Goal: Task Accomplishment & Management: Use online tool/utility

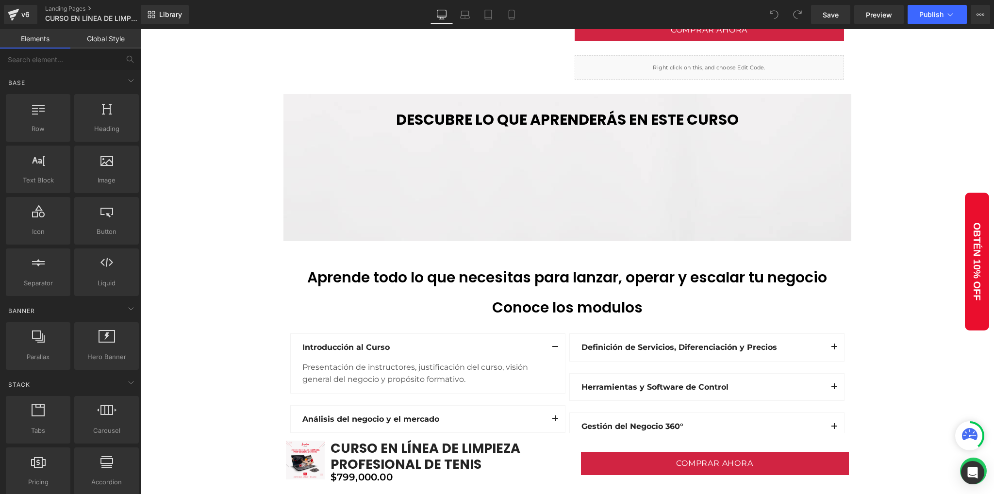
scroll to position [1229, 0]
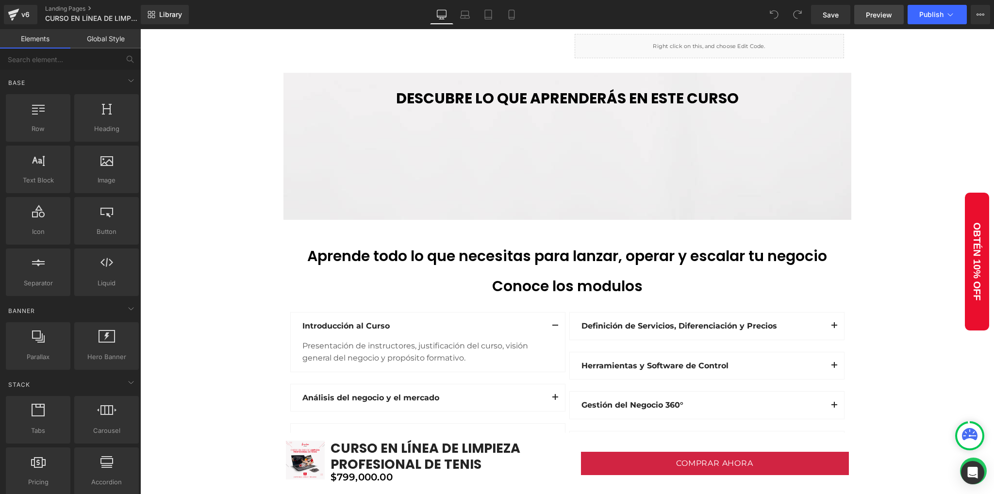
click at [864, 19] on link "Preview" at bounding box center [878, 14] width 49 height 19
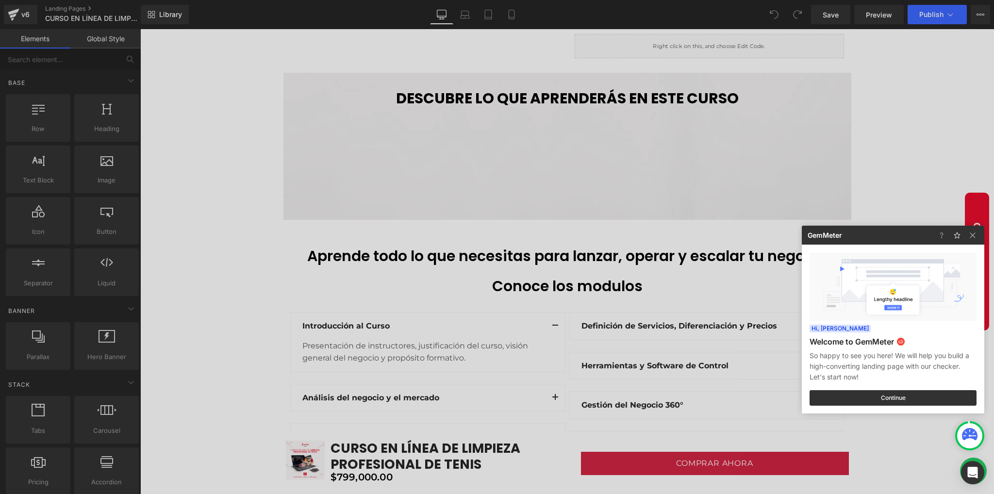
click at [180, 136] on div at bounding box center [497, 247] width 994 height 494
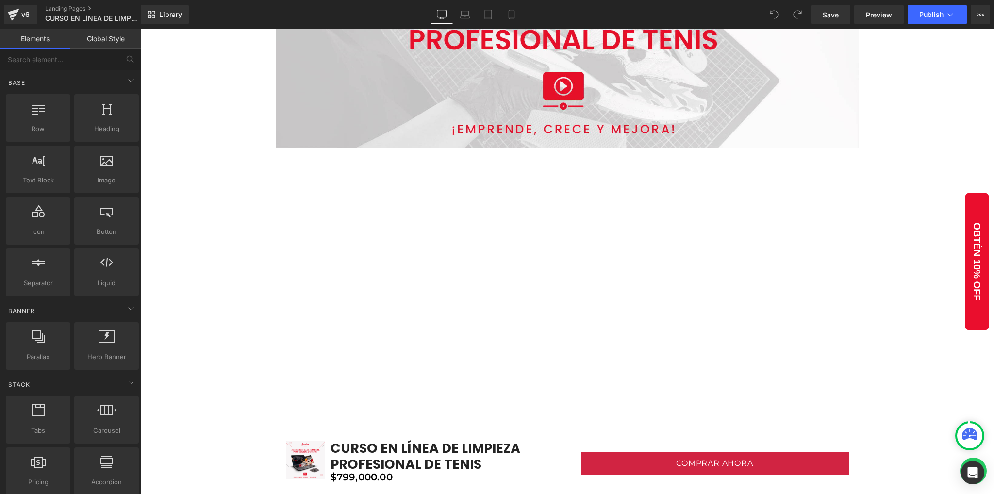
scroll to position [0, 0]
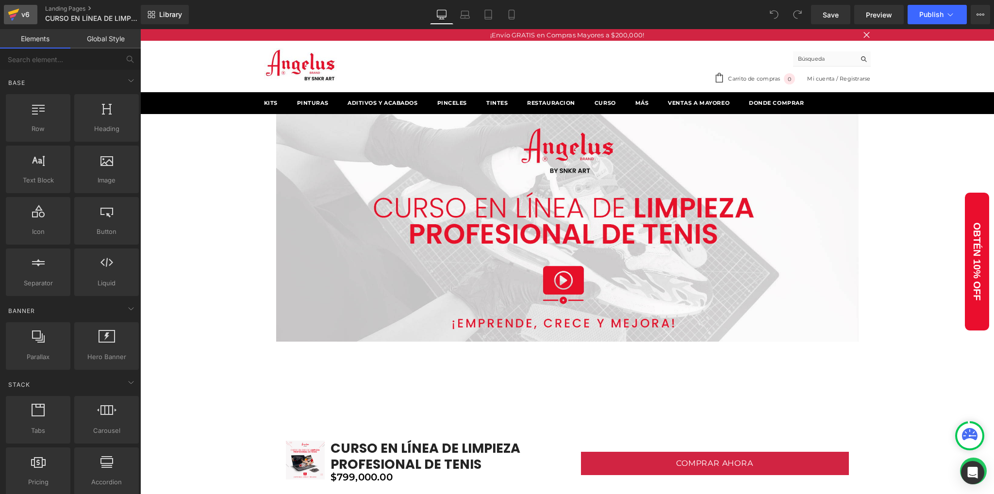
click at [19, 17] on div "v6" at bounding box center [25, 14] width 12 height 13
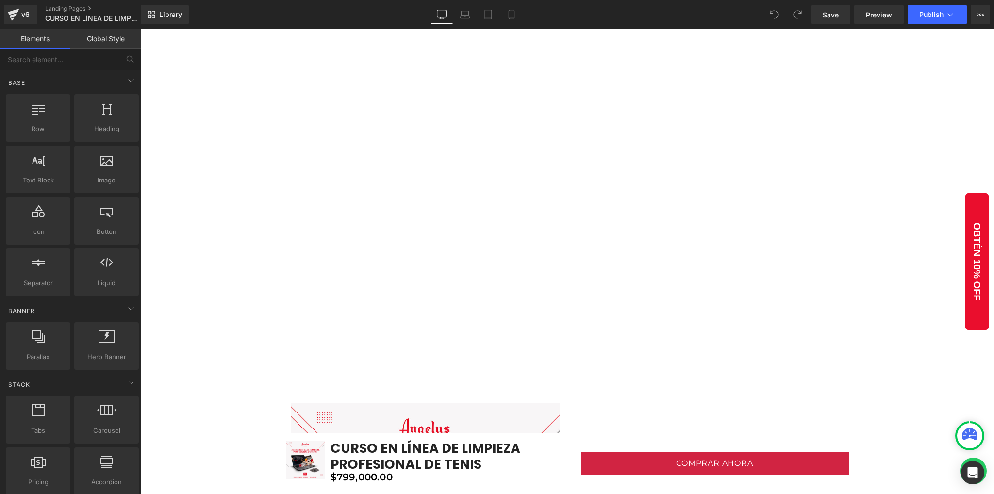
scroll to position [323, 0]
click at [869, 12] on span "Preview" at bounding box center [878, 15] width 26 height 10
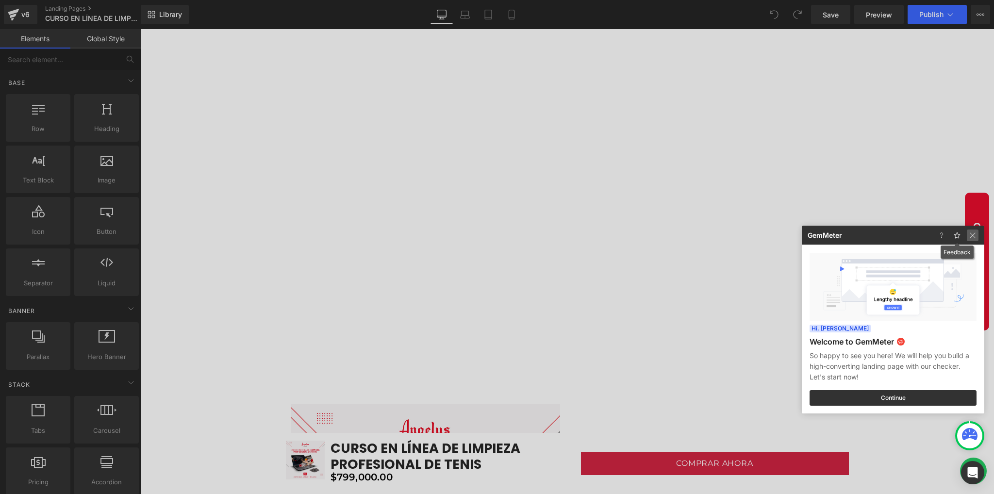
click at [970, 233] on img at bounding box center [972, 235] width 12 height 12
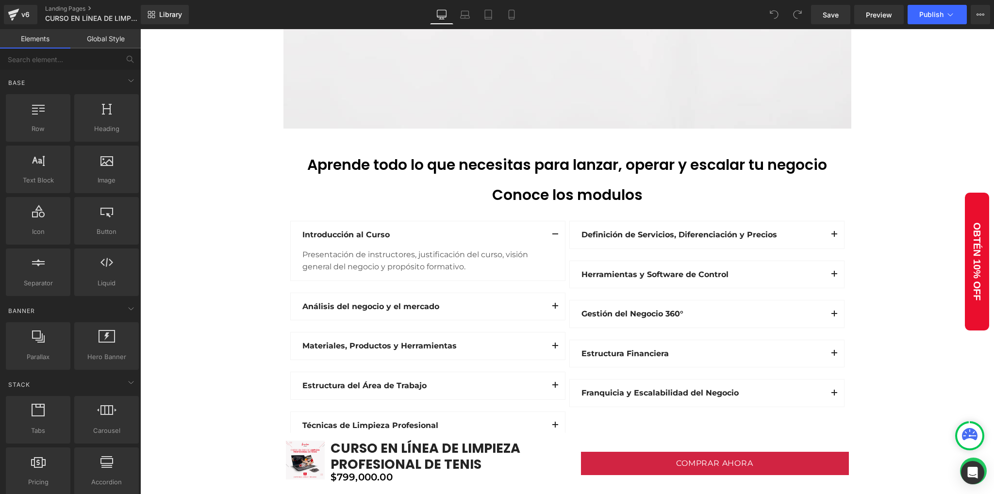
scroll to position [1617, 0]
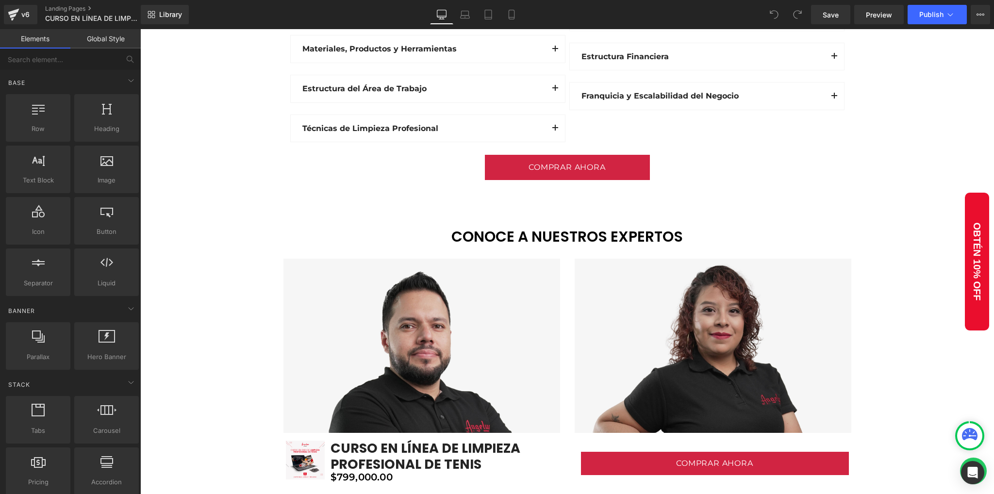
click at [238, 191] on div "Image Image Vimeo Row Row Sale Off (P) Image CURSO EN LÍNEA DE LIMPIEZA PROFESI…" at bounding box center [566, 105] width 853 height 3217
click at [208, 209] on div "Image Image Vimeo Row Row Sale Off (P) Image CURSO EN LÍNEA DE LIMPIEZA PROFESI…" at bounding box center [566, 105] width 853 height 3217
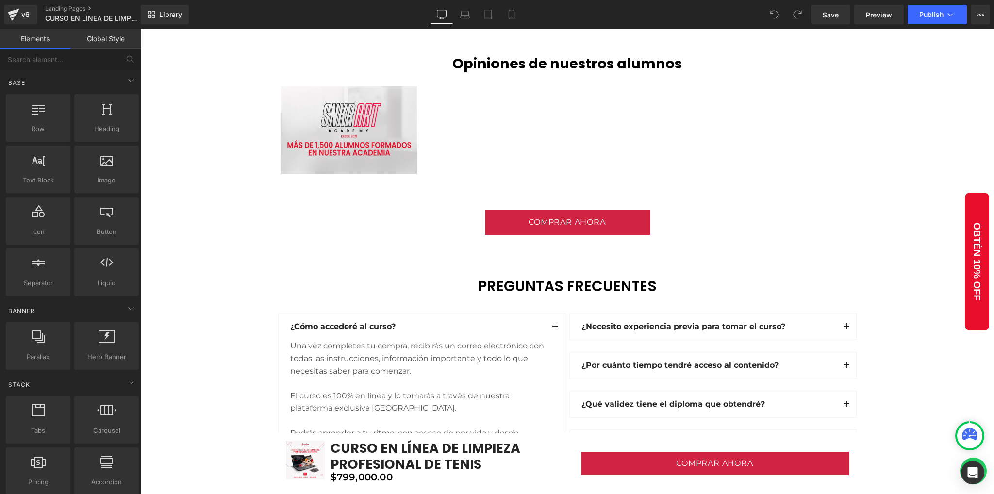
scroll to position [2781, 0]
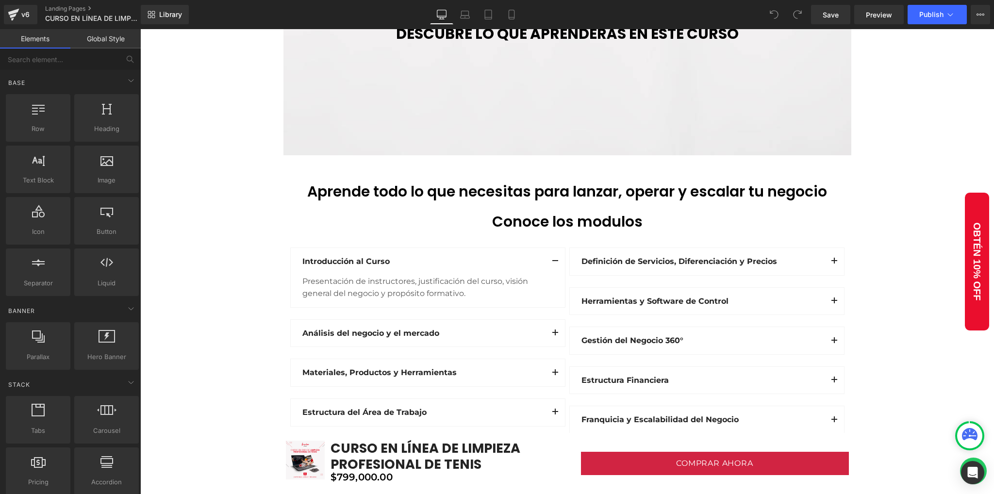
click at [252, 200] on div "Image Image Vimeo Row Row Sale Off (P) Image CURSO EN LÍNEA DE LIMPIEZA PROFESI…" at bounding box center [566, 429] width 853 height 3217
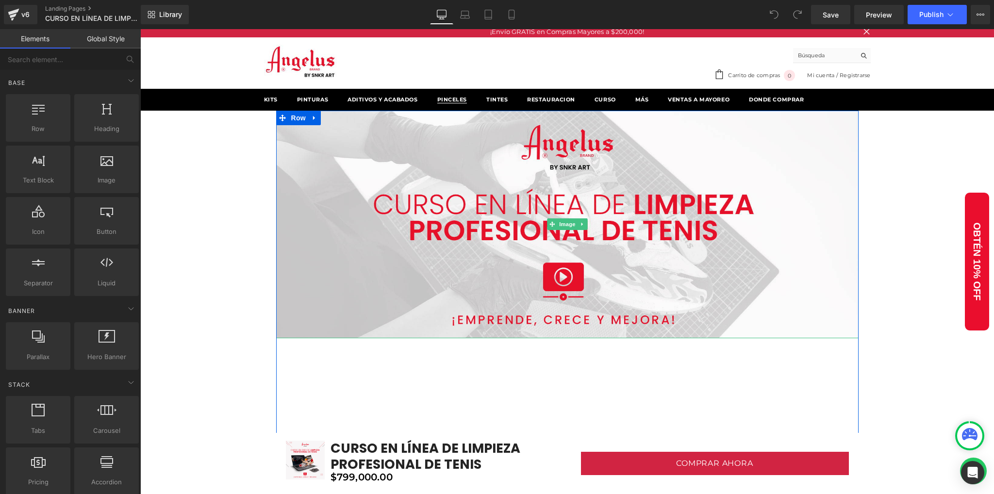
scroll to position [0, 0]
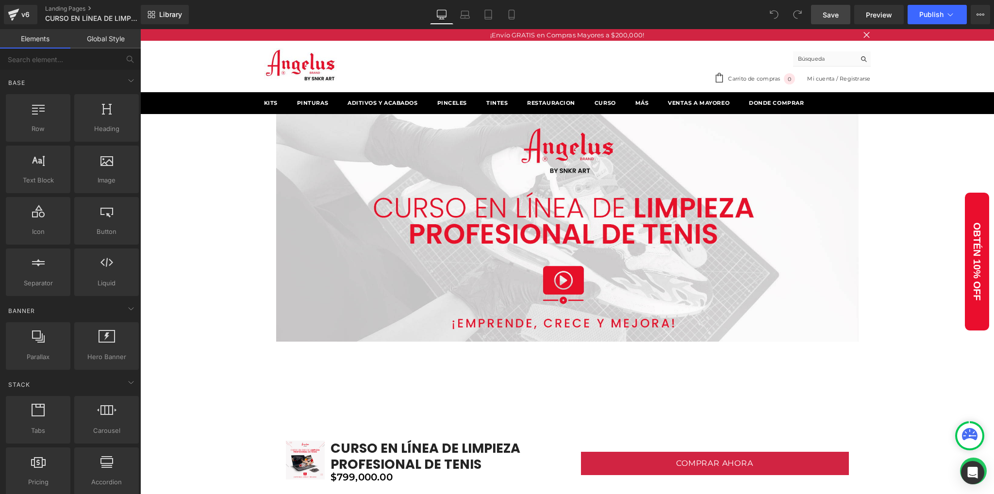
click at [836, 18] on span "Save" at bounding box center [830, 15] width 16 height 10
click at [974, 13] on button "View Live Page View with current Template Save Template to Library Schedule Pub…" at bounding box center [979, 14] width 19 height 19
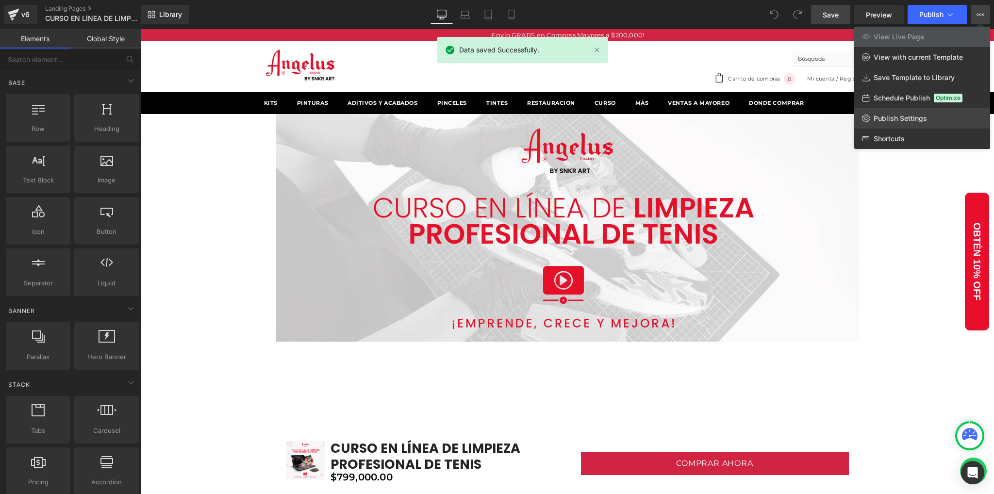
click at [872, 120] on link "Publish Settings" at bounding box center [922, 118] width 136 height 20
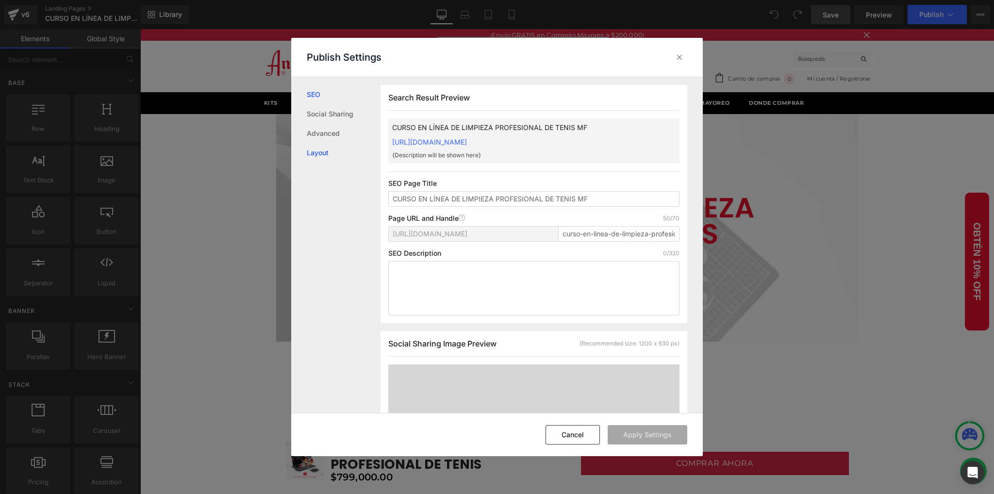
click at [342, 157] on link "Layout" at bounding box center [344, 152] width 74 height 19
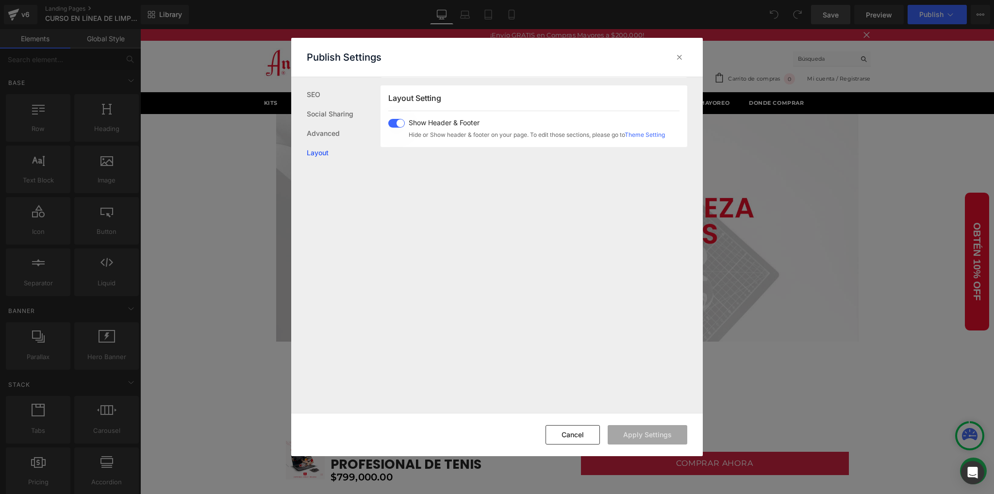
scroll to position [598, 0]
click at [396, 124] on span at bounding box center [396, 123] width 16 height 9
click at [624, 434] on button "Apply Settings" at bounding box center [647, 434] width 80 height 19
click at [681, 56] on icon at bounding box center [679, 57] width 10 height 10
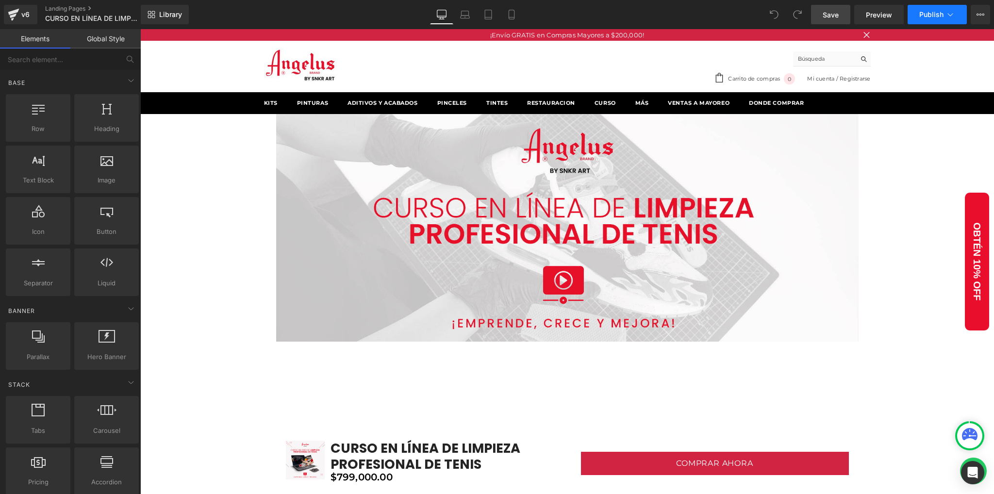
click at [926, 16] on span "Publish" at bounding box center [931, 15] width 24 height 8
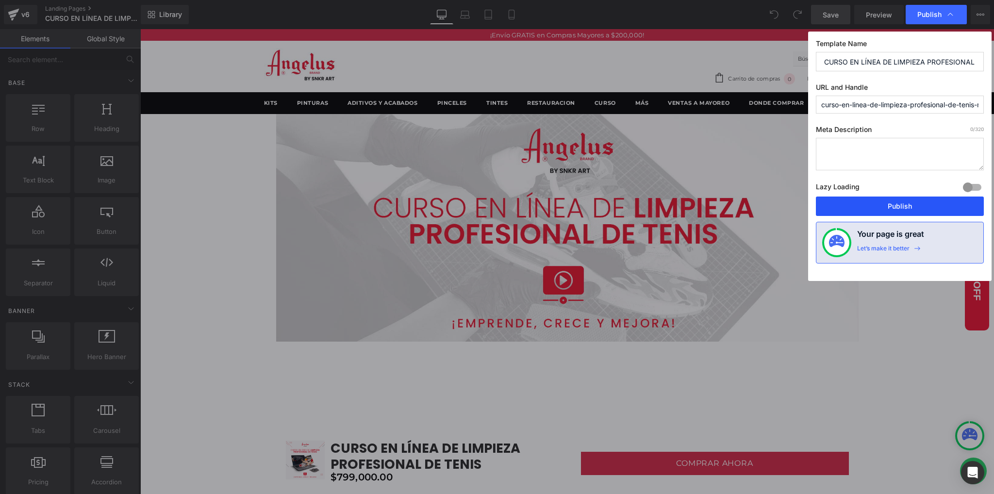
click at [889, 210] on button "Publish" at bounding box center [900, 205] width 168 height 19
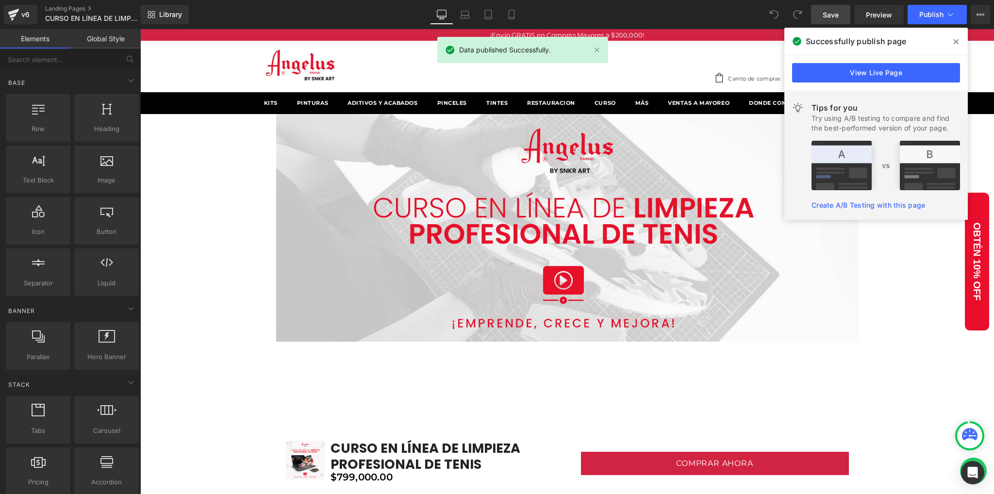
click at [952, 41] on span at bounding box center [956, 42] width 16 height 16
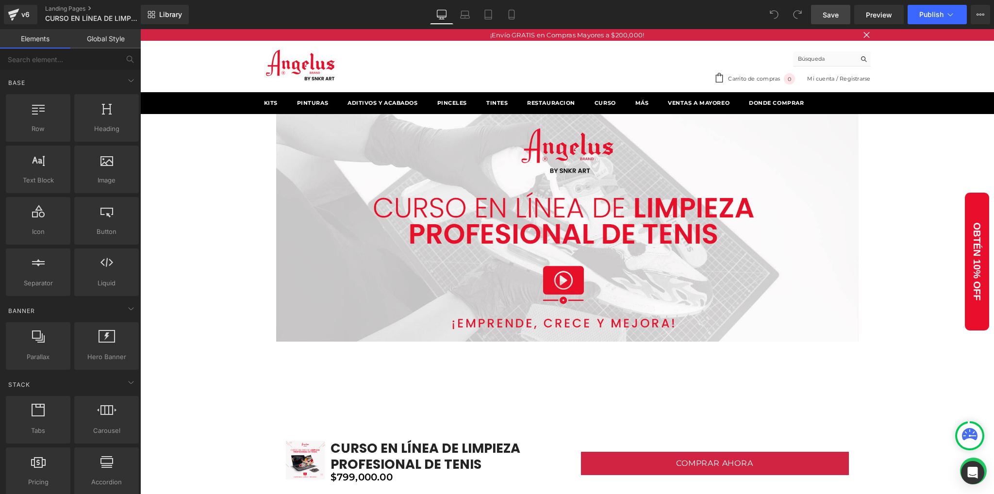
drag, startPoint x: 218, startPoint y: 160, endPoint x: 223, endPoint y: 171, distance: 12.6
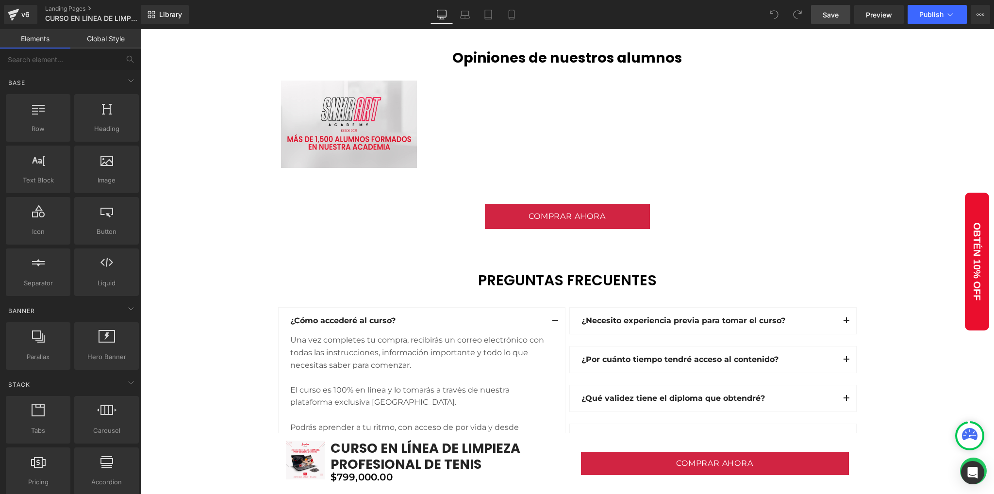
scroll to position [2523, 0]
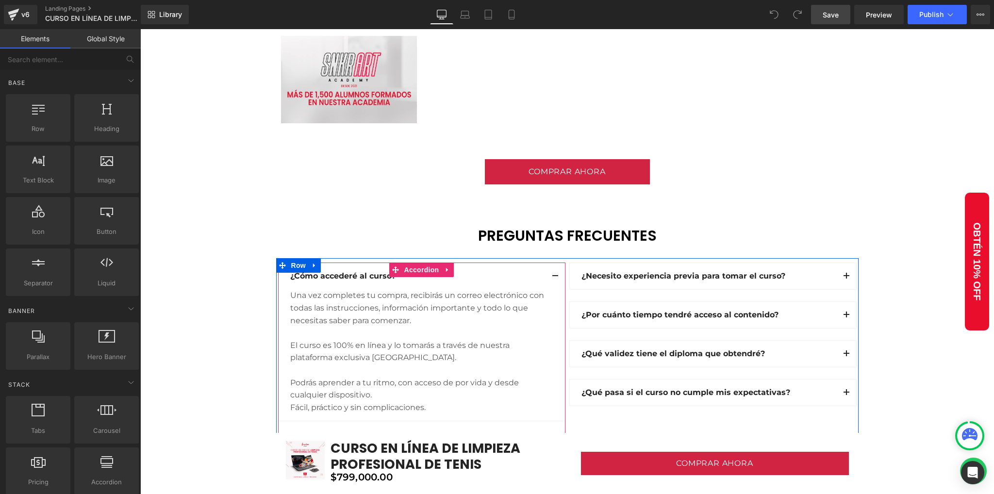
click at [550, 275] on button "button" at bounding box center [554, 276] width 19 height 26
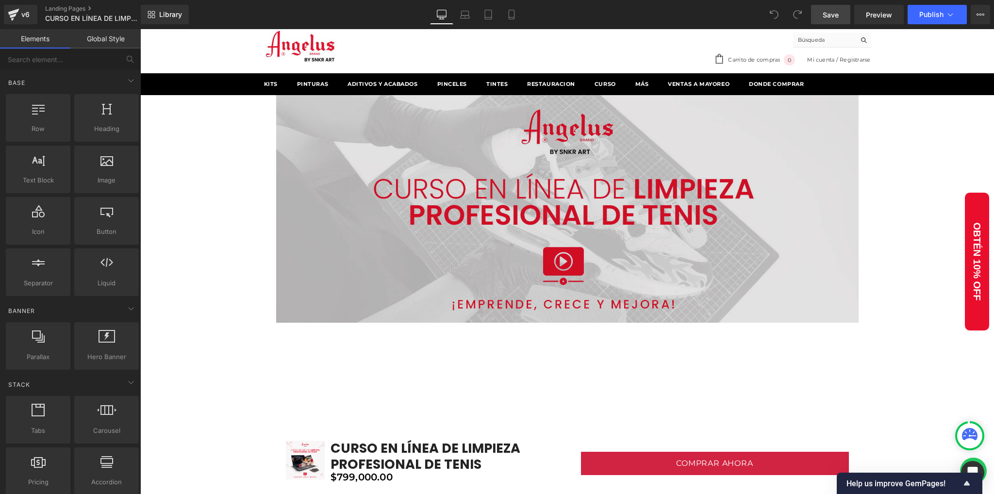
scroll to position [0, 0]
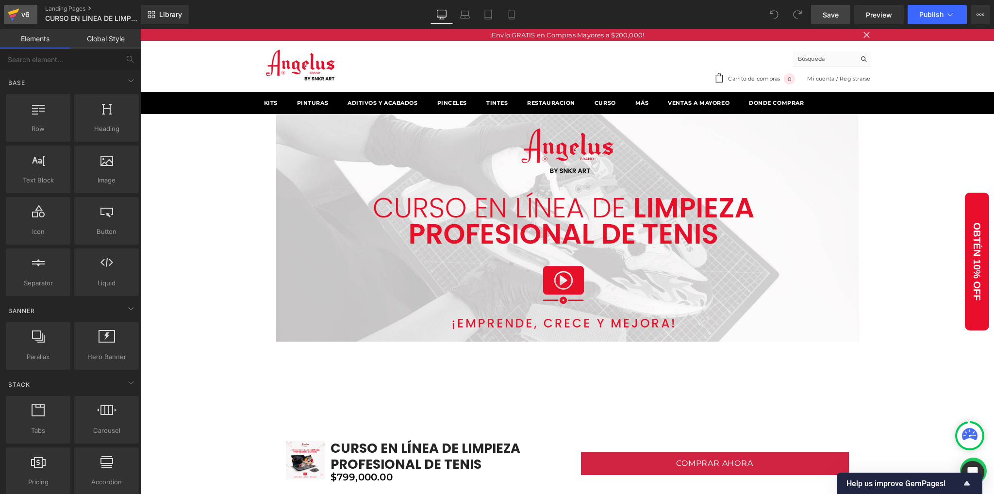
click at [10, 15] on icon at bounding box center [14, 14] width 12 height 24
